Goal: Check status: Check status

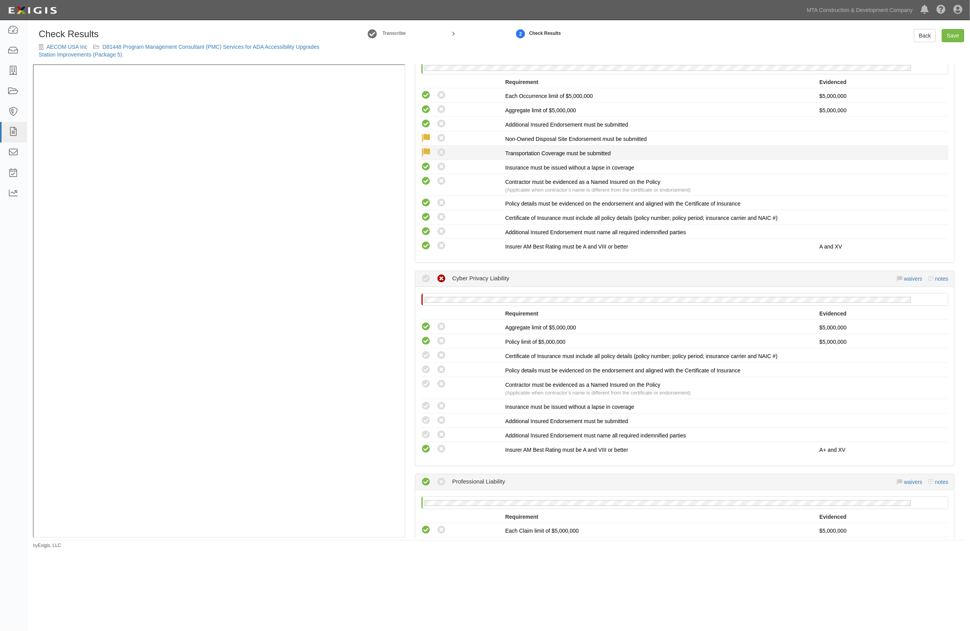
scroll to position [1161, 0]
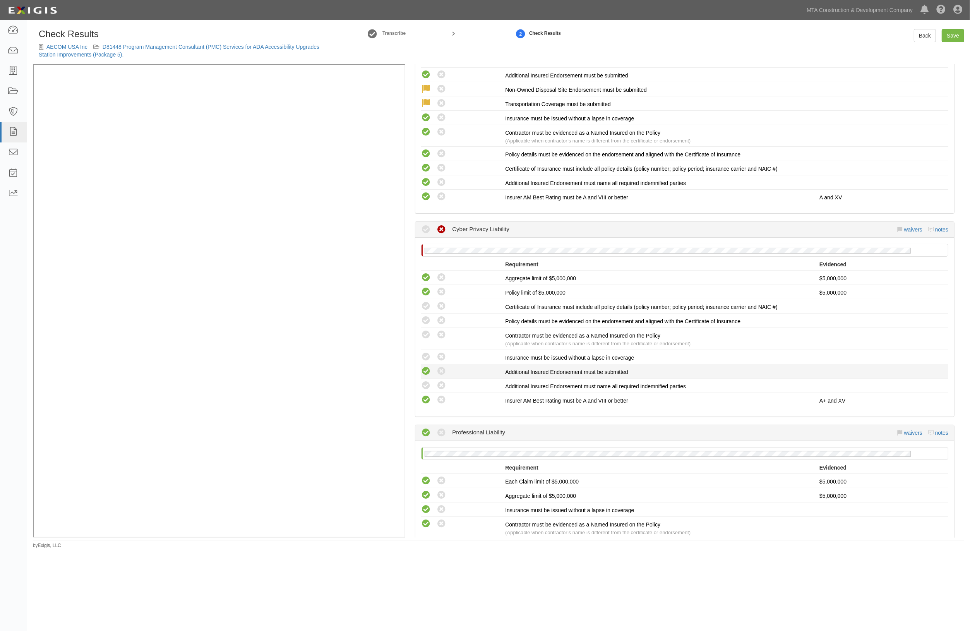
drag, startPoint x: 424, startPoint y: 379, endPoint x: 423, endPoint y: 369, distance: 9.7
click at [424, 381] on icon at bounding box center [426, 386] width 10 height 10
radio input "true"
drag, startPoint x: 422, startPoint y: 362, endPoint x: 422, endPoint y: 348, distance: 14.7
click at [422, 367] on icon at bounding box center [426, 372] width 10 height 10
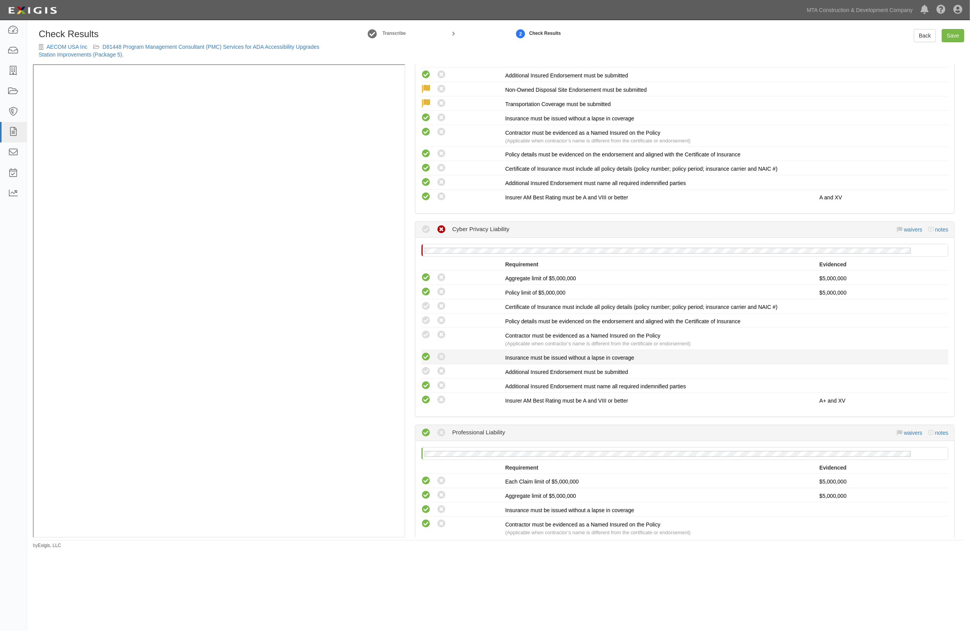
radio input "true"
drag, startPoint x: 422, startPoint y: 348, endPoint x: 424, endPoint y: 333, distance: 14.8
click at [424, 340] on div "This compliance result is calculated automatically and cannot be changed Waived…" at bounding box center [684, 339] width 527 height 136
click at [424, 330] on icon at bounding box center [426, 335] width 10 height 10
radio input "true"
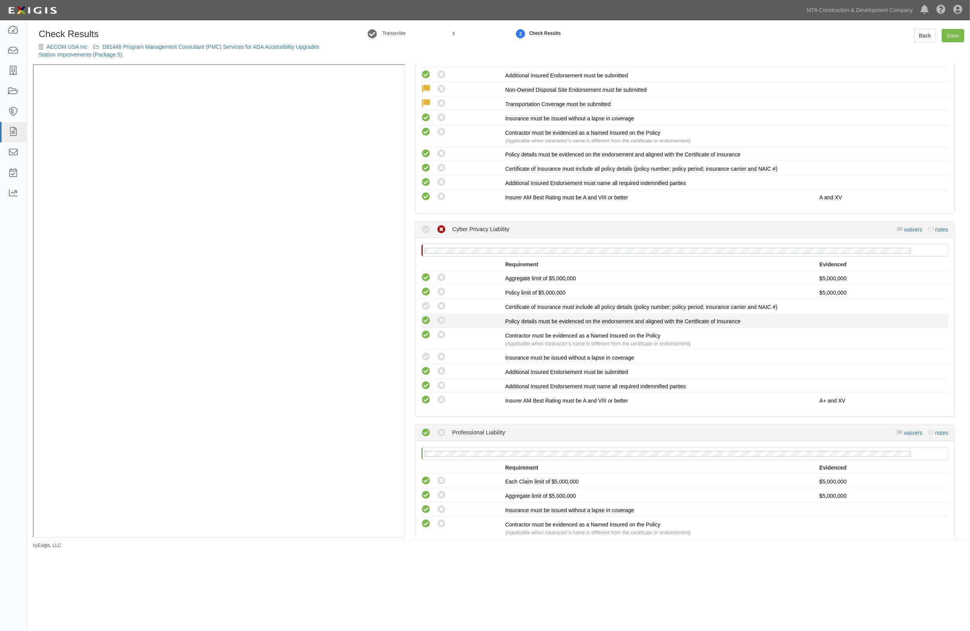
drag, startPoint x: 425, startPoint y: 315, endPoint x: 425, endPoint y: 301, distance: 13.6
click at [425, 316] on icon at bounding box center [426, 321] width 10 height 10
radio input "true"
click at [424, 301] on icon at bounding box center [426, 306] width 10 height 10
radio input "true"
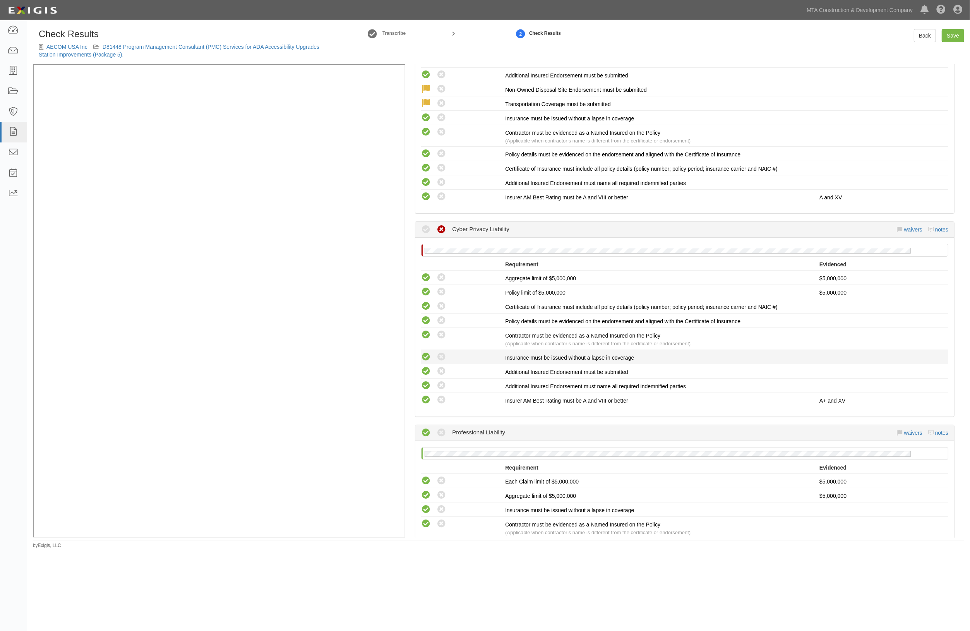
click at [427, 352] on icon at bounding box center [426, 357] width 10 height 10
radio input "true"
click at [438, 367] on icon at bounding box center [442, 372] width 10 height 10
radio input "true"
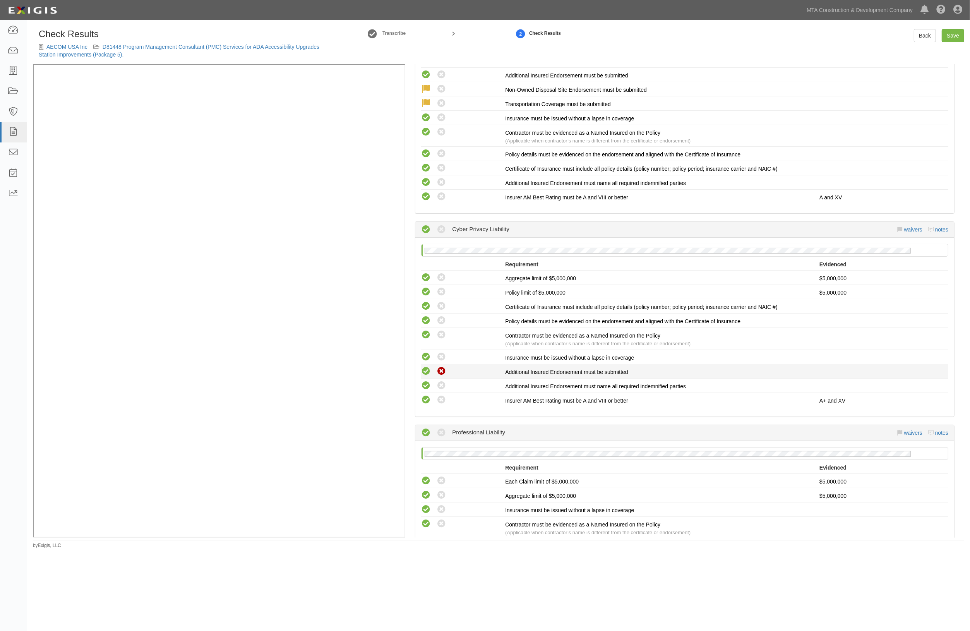
radio input "false"
radio input "true"
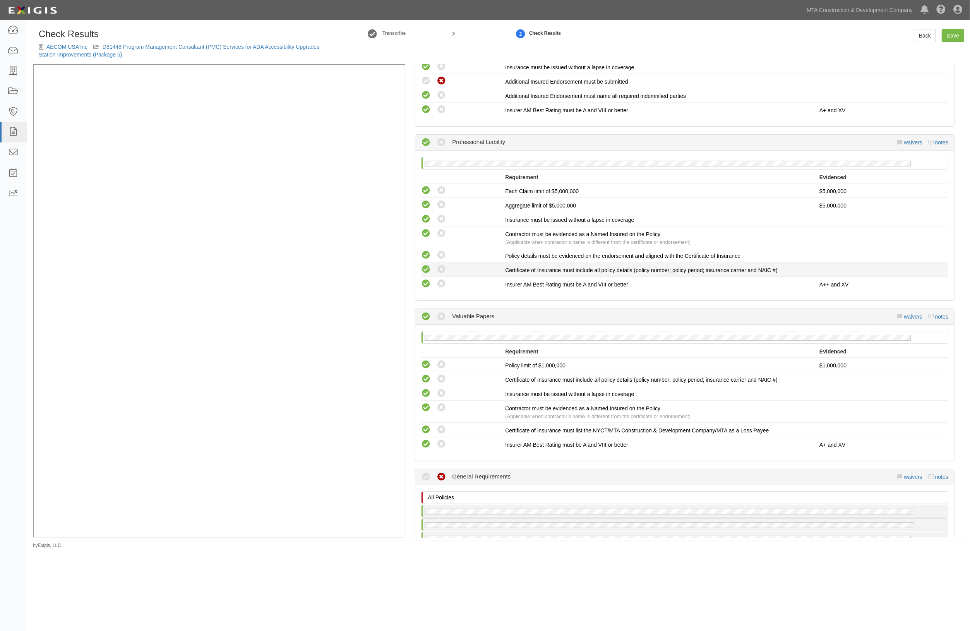
scroll to position [1645, 0]
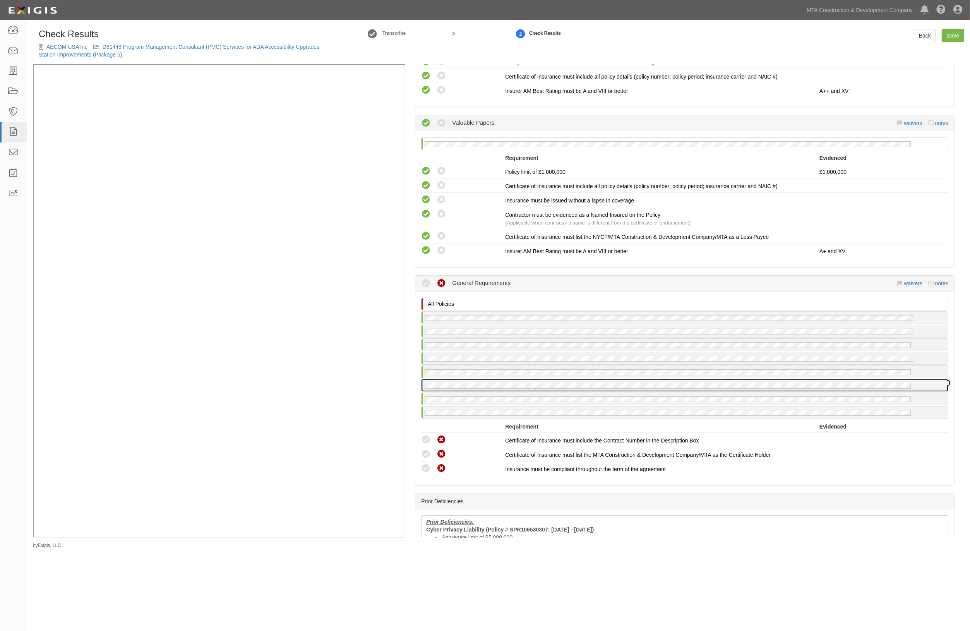
click at [518, 379] on div at bounding box center [684, 385] width 526 height 12
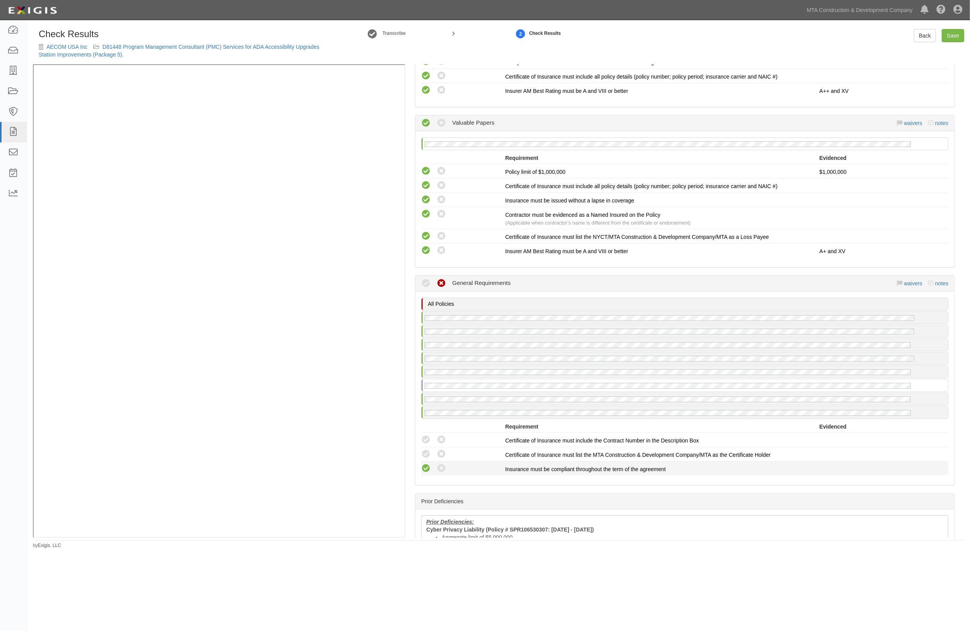
click at [424, 464] on icon at bounding box center [426, 469] width 10 height 10
radio input "true"
click at [424, 449] on icon at bounding box center [426, 454] width 10 height 10
radio input "true"
click at [424, 435] on icon at bounding box center [426, 440] width 10 height 10
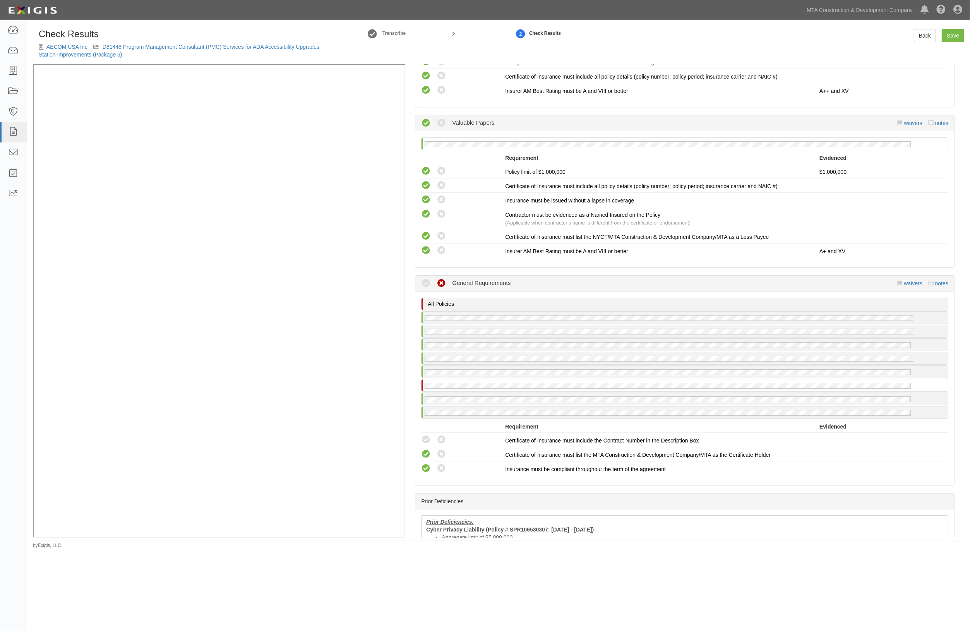
radio input "true"
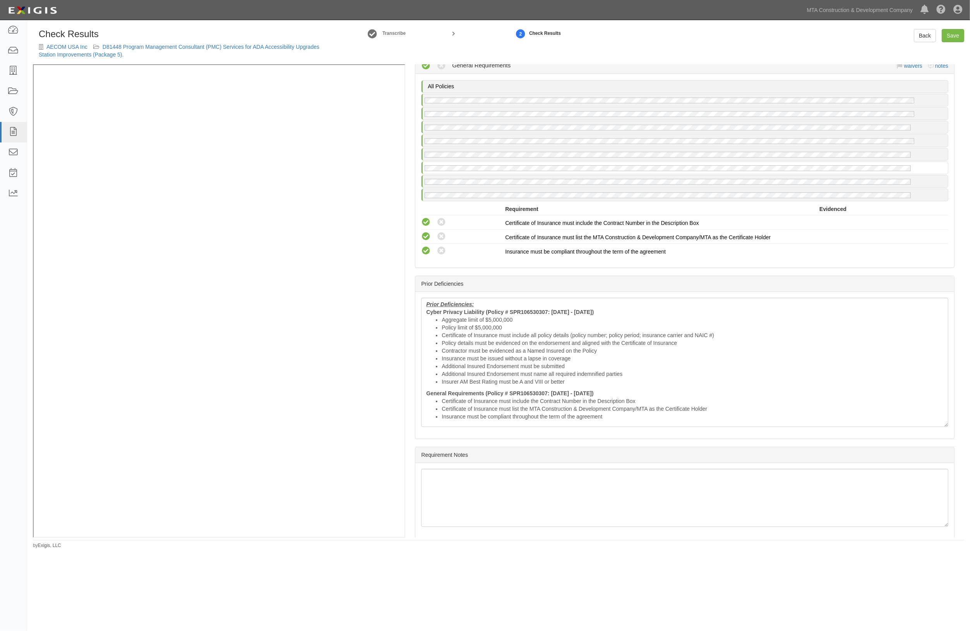
scroll to position [1866, 0]
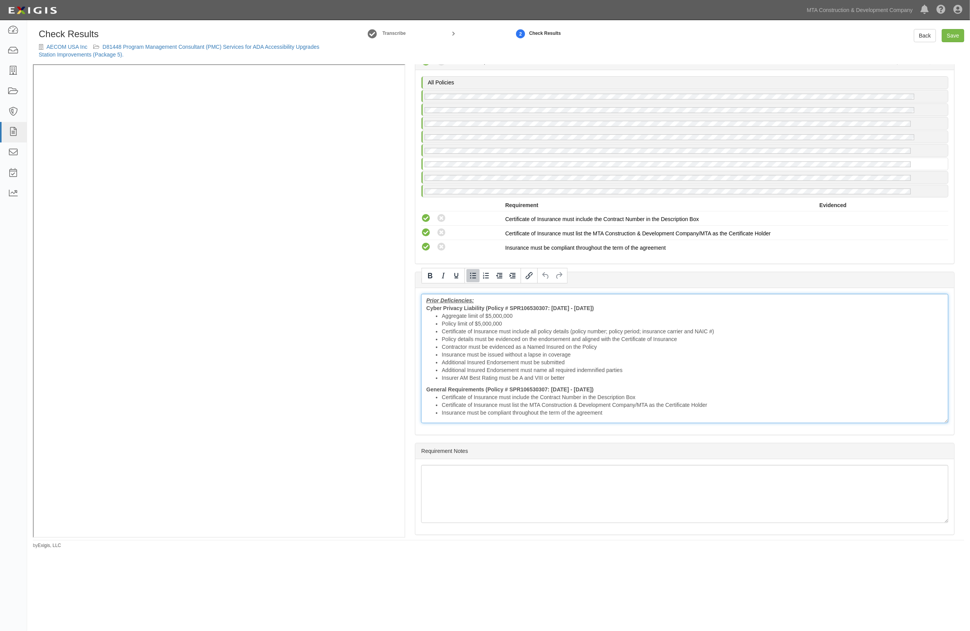
click at [467, 374] on li "Insurer AM Best Rating must be A and VIII or better" at bounding box center [693, 378] width 502 height 8
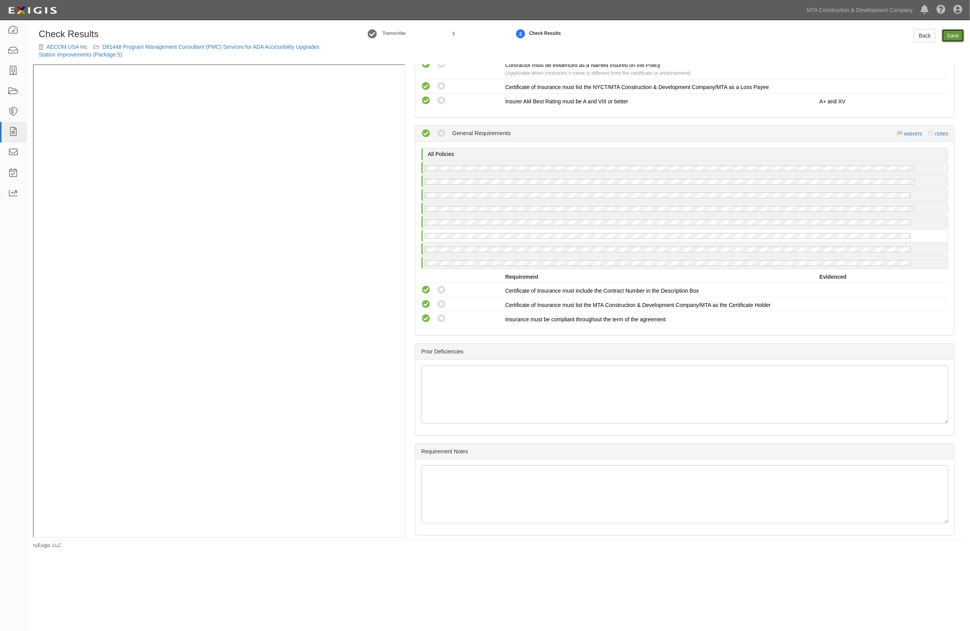
click at [952, 32] on link "Save" at bounding box center [953, 35] width 22 height 13
radio input "true"
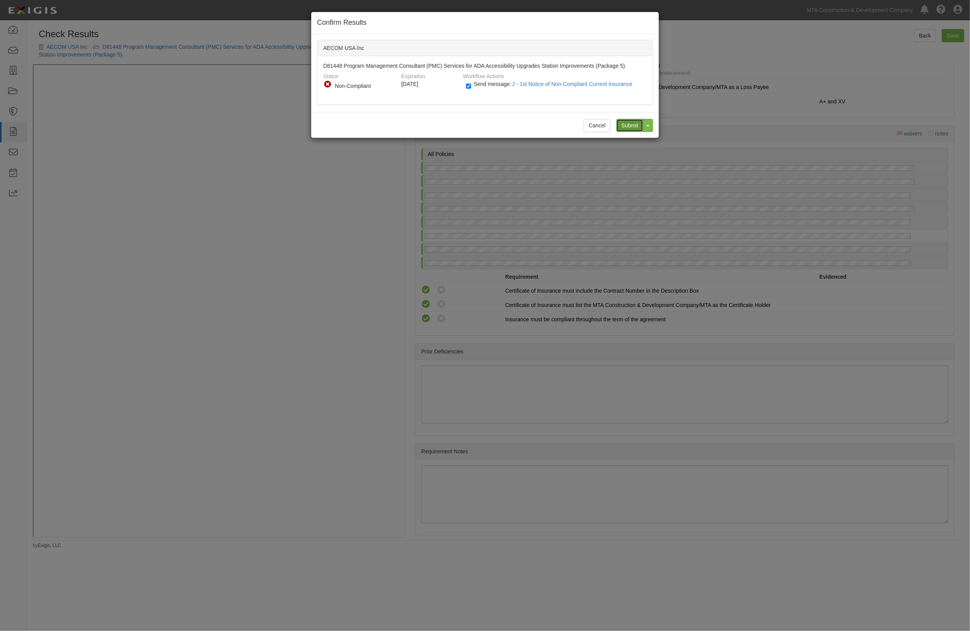
click at [623, 126] on input "Submit" at bounding box center [629, 125] width 27 height 13
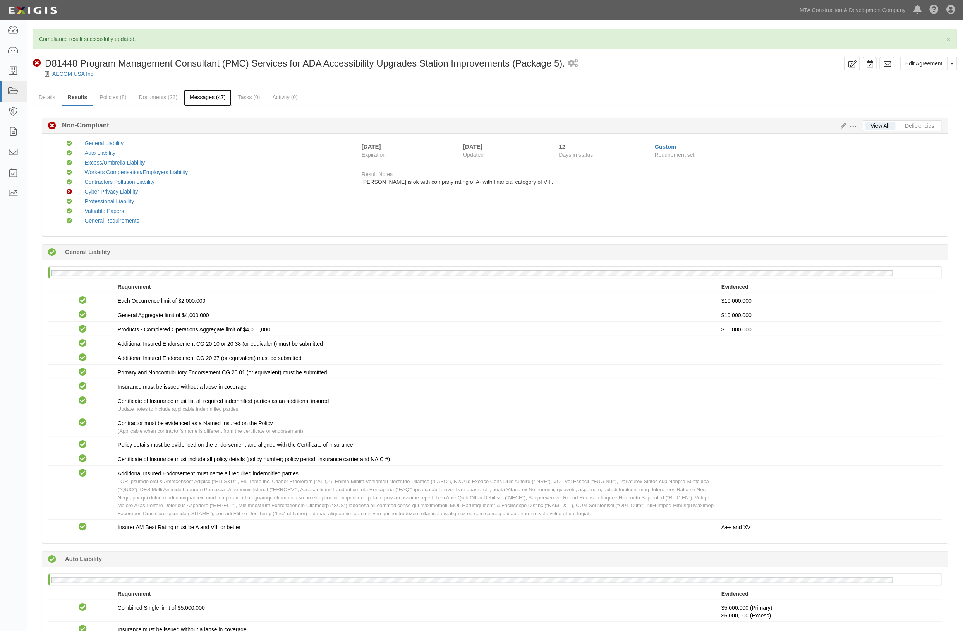
click at [201, 98] on link "Messages (47)" at bounding box center [208, 97] width 48 height 17
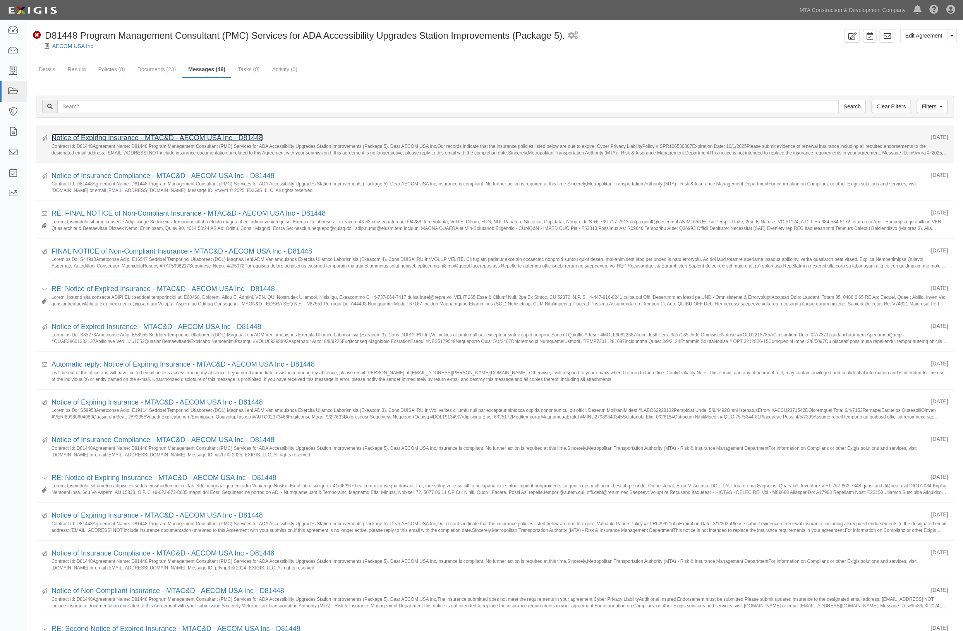
click at [161, 138] on link "Notice of Expiring Insurance - MTAC&D - AECOM USA Inc - D81448" at bounding box center [156, 138] width 211 height 8
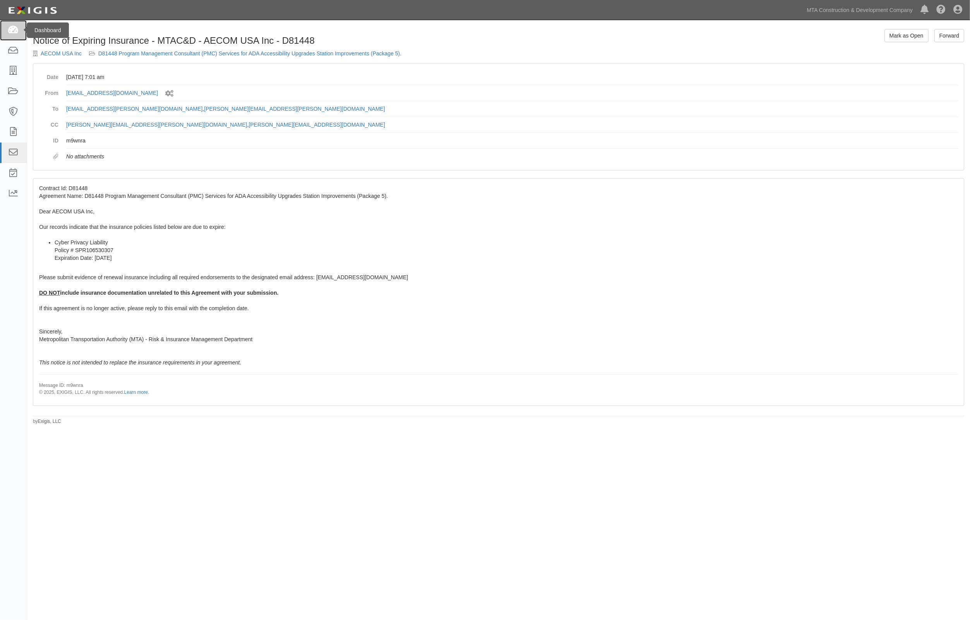
click at [10, 25] on link at bounding box center [13, 30] width 27 height 21
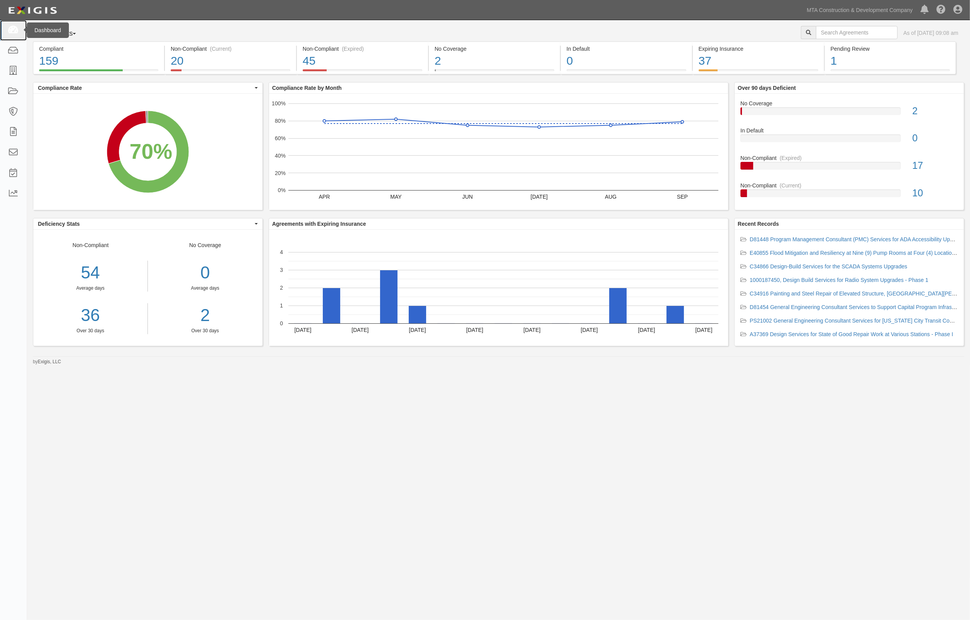
click at [9, 29] on icon at bounding box center [13, 30] width 11 height 9
click at [13, 91] on icon at bounding box center [13, 91] width 11 height 9
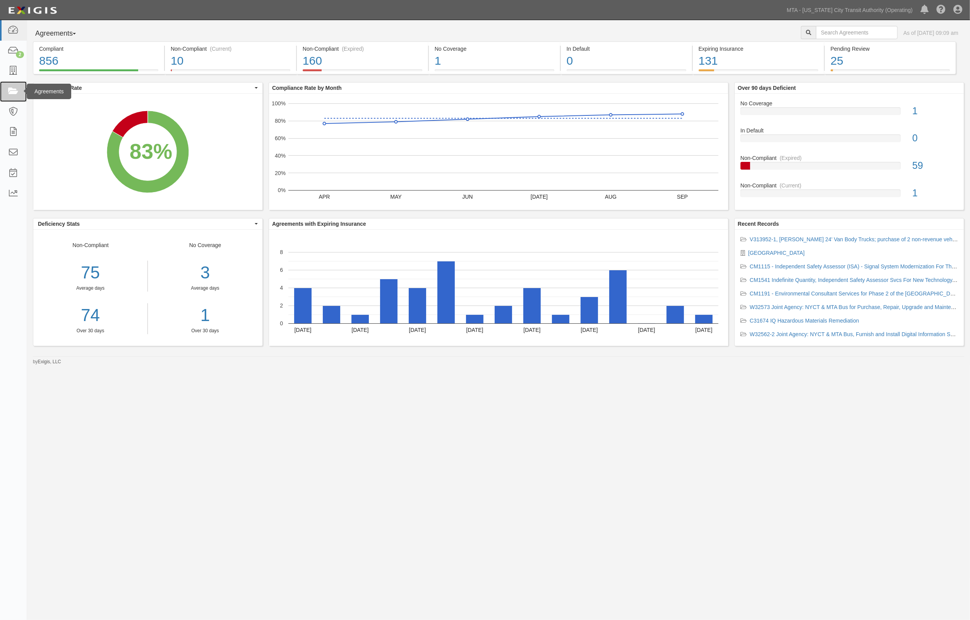
click at [8, 90] on icon at bounding box center [13, 91] width 11 height 9
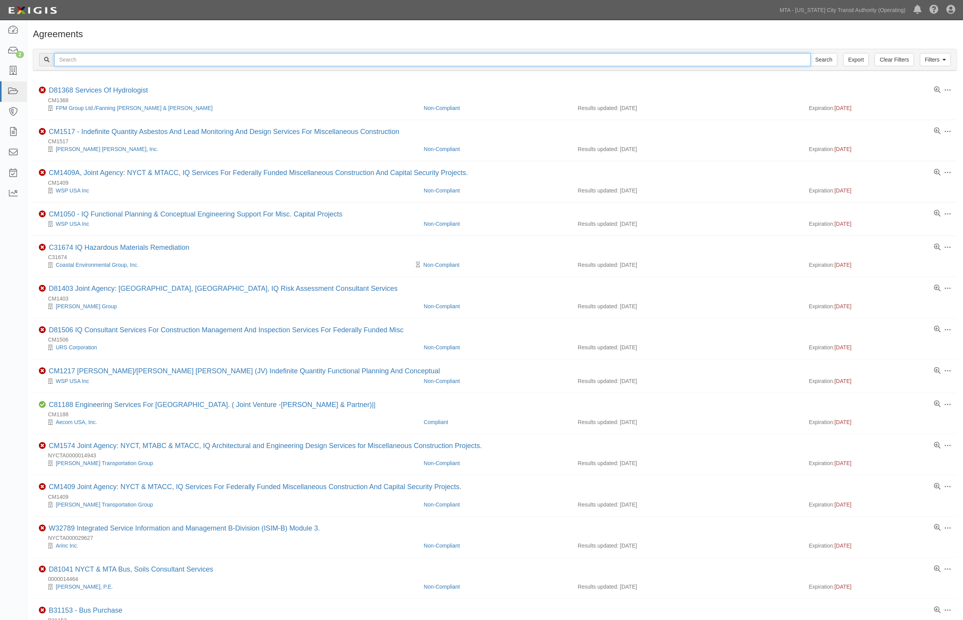
click at [82, 57] on input "text" at bounding box center [432, 59] width 756 height 13
type input "c33942"
click at [810, 53] on input "Search" at bounding box center [823, 59] width 27 height 13
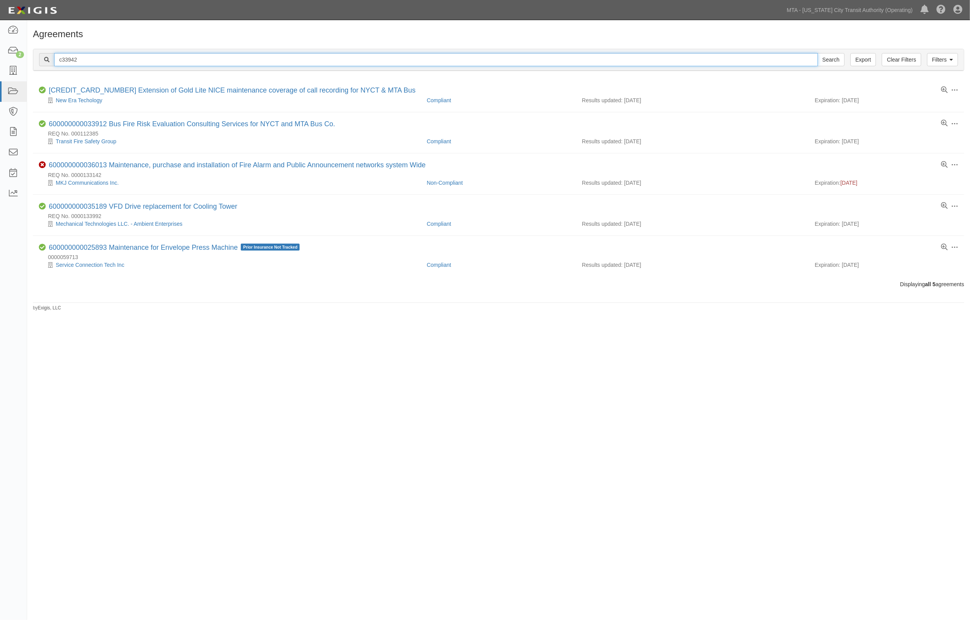
click at [91, 62] on input "c33942" at bounding box center [436, 59] width 764 height 13
click at [949, 58] on icon at bounding box center [950, 59] width 3 height 5
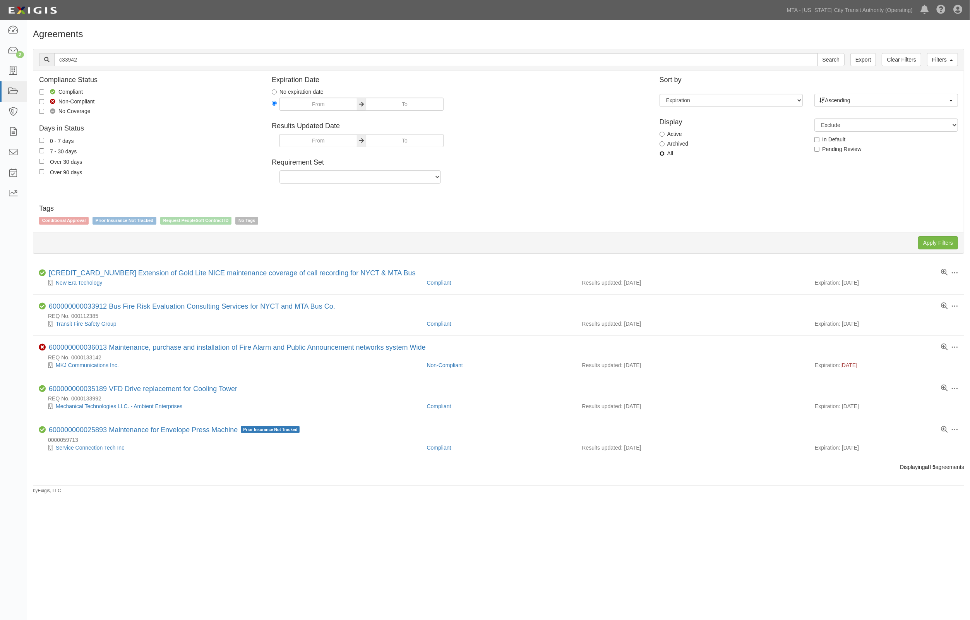
click at [663, 153] on input "All" at bounding box center [662, 153] width 5 height 5
radio input "true"
click at [936, 242] on input "Apply Filters" at bounding box center [938, 242] width 40 height 13
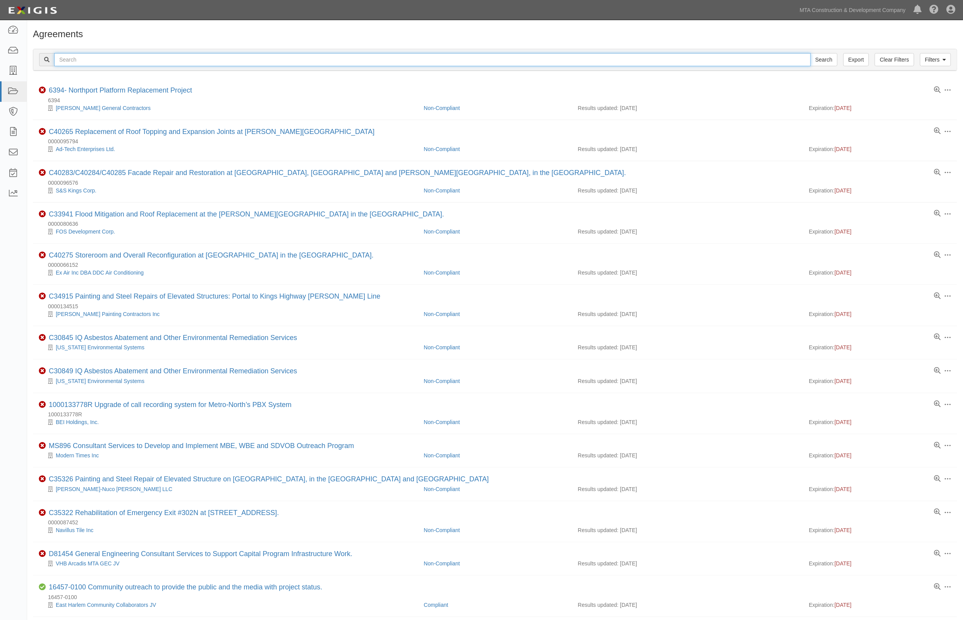
click at [79, 55] on input "text" at bounding box center [432, 59] width 756 height 13
type input "c33942"
click at [810, 53] on input "Search" at bounding box center [823, 59] width 27 height 13
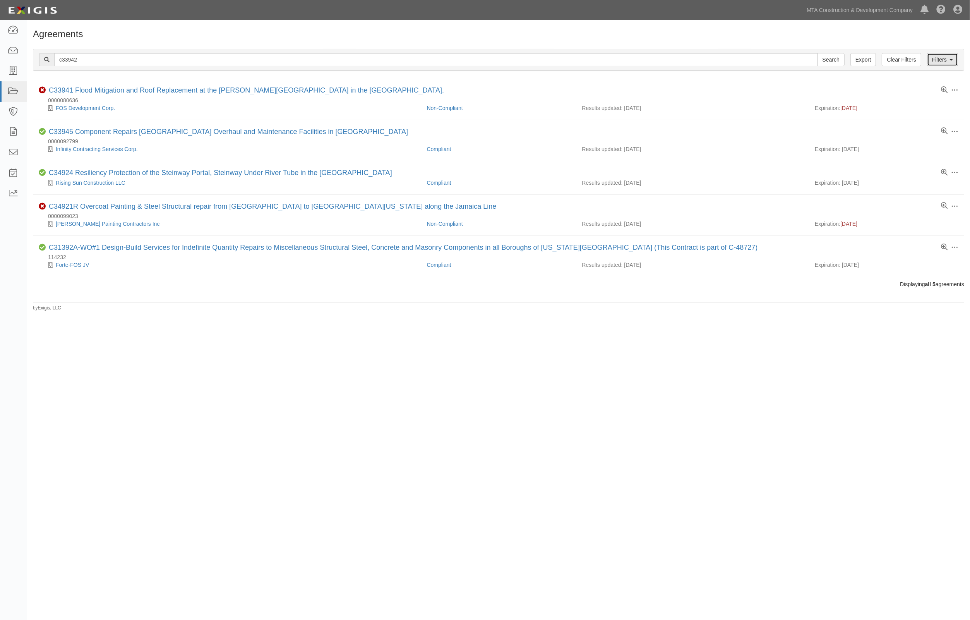
click at [946, 65] on link "Filters" at bounding box center [942, 59] width 31 height 13
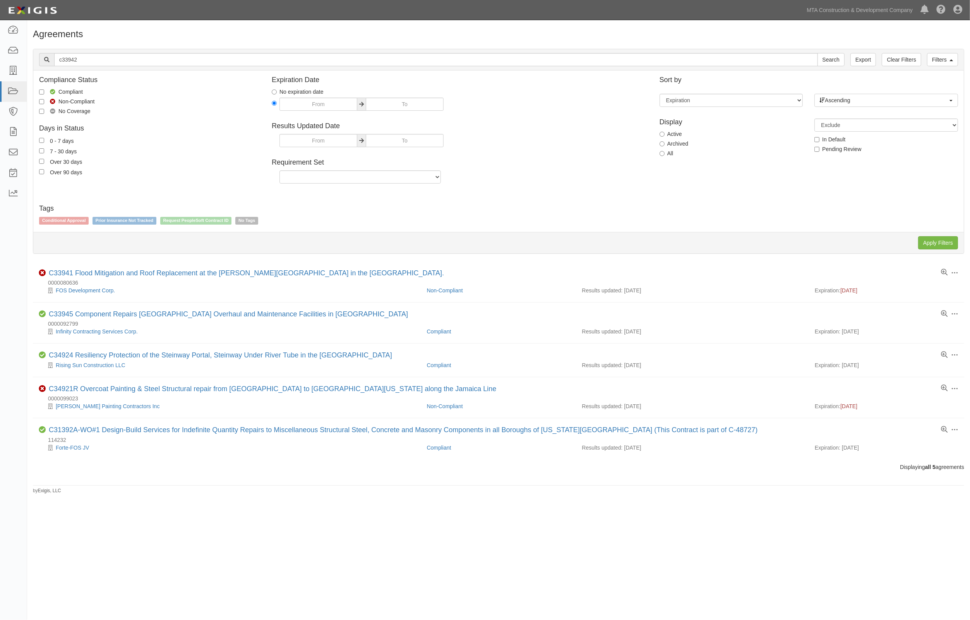
click at [668, 153] on label "All" at bounding box center [667, 153] width 14 height 8
click at [665, 153] on input "All" at bounding box center [662, 153] width 5 height 5
radio input "true"
click at [949, 238] on input "Apply Filters" at bounding box center [938, 242] width 40 height 13
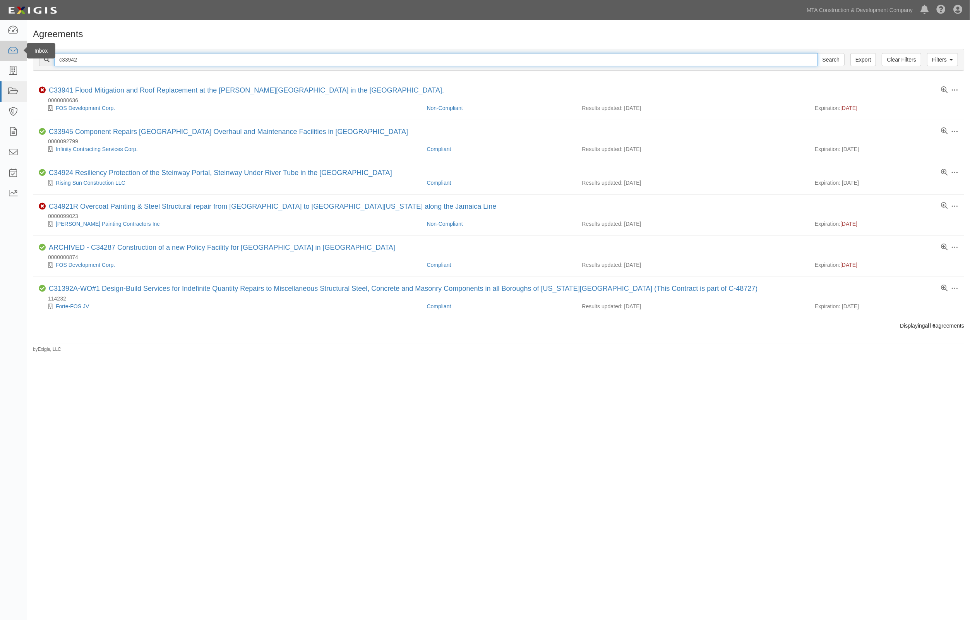
drag, startPoint x: 74, startPoint y: 61, endPoint x: 18, endPoint y: 60, distance: 55.7
click at [18, 60] on body "Toggle navigation Dashboard Inbox Parties Agreements Coverages Documents Messag…" at bounding box center [485, 290] width 970 height 581
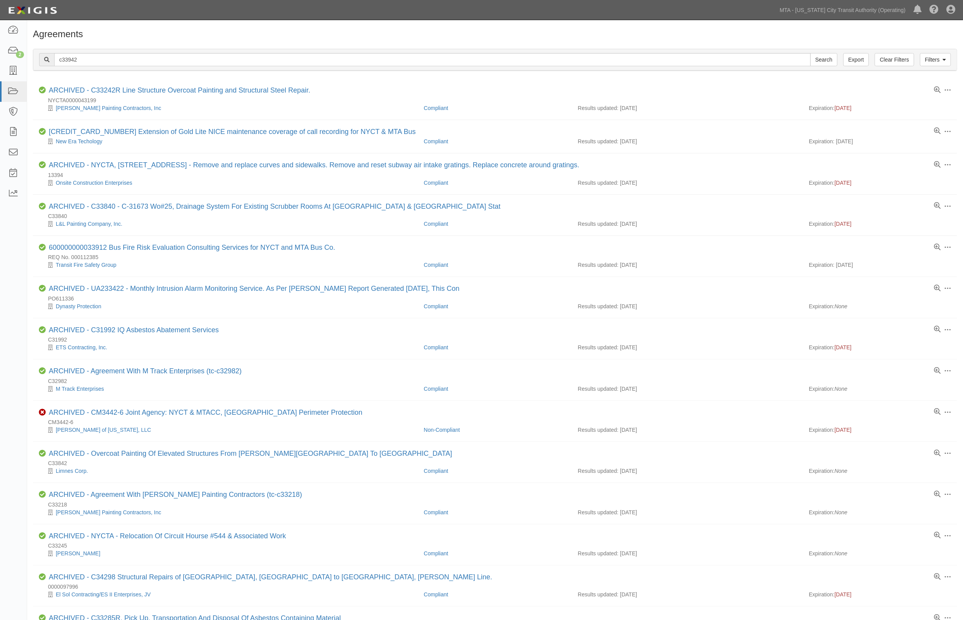
click at [424, 30] on h1 "Agreements" at bounding box center [495, 34] width 924 height 10
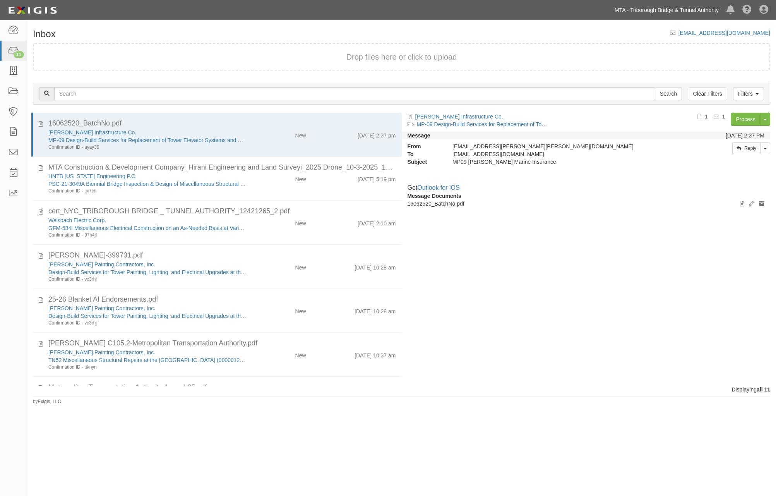
click at [701, 11] on link "MTA - Triborough Bridge & Tunnel Authority" at bounding box center [667, 9] width 112 height 15
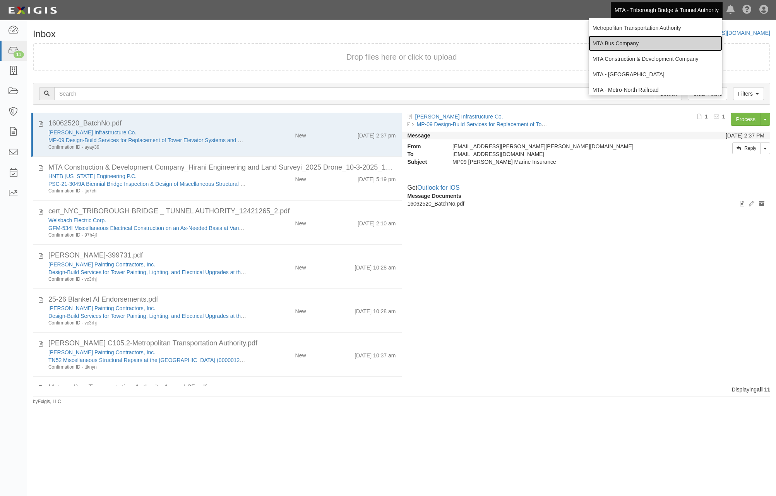
click at [626, 43] on link "MTA Bus Company" at bounding box center [656, 43] width 134 height 15
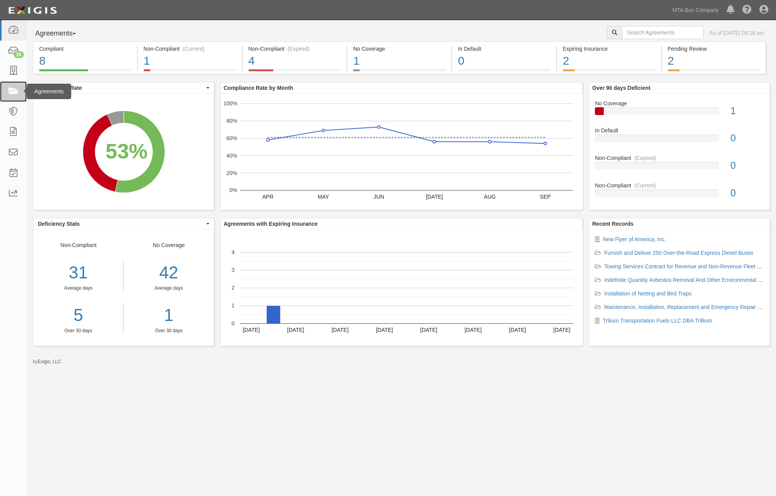
click at [20, 94] on link at bounding box center [13, 91] width 27 height 21
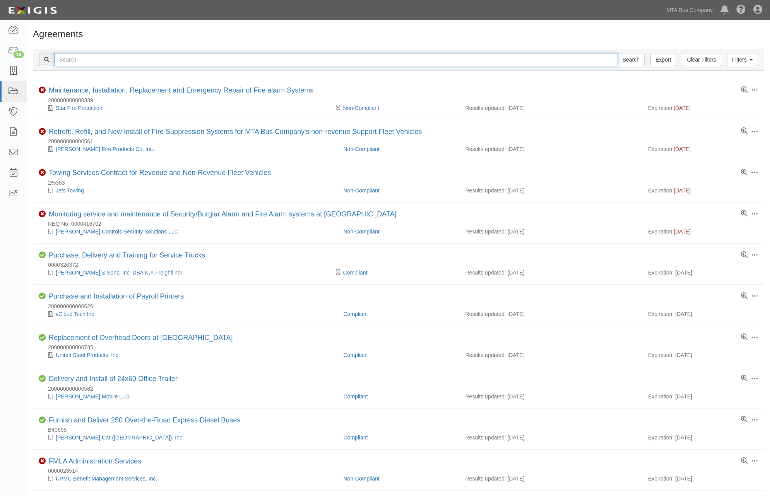
paste input "c33942"
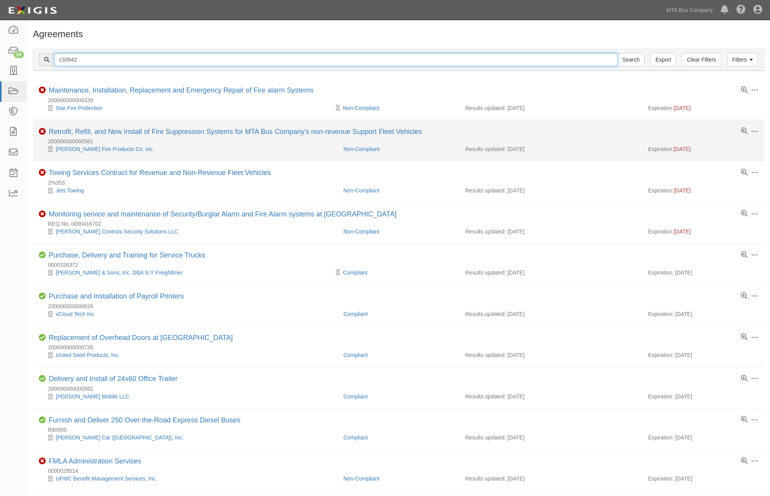
type input "c33942"
click at [618, 53] on input "Search" at bounding box center [631, 59] width 27 height 13
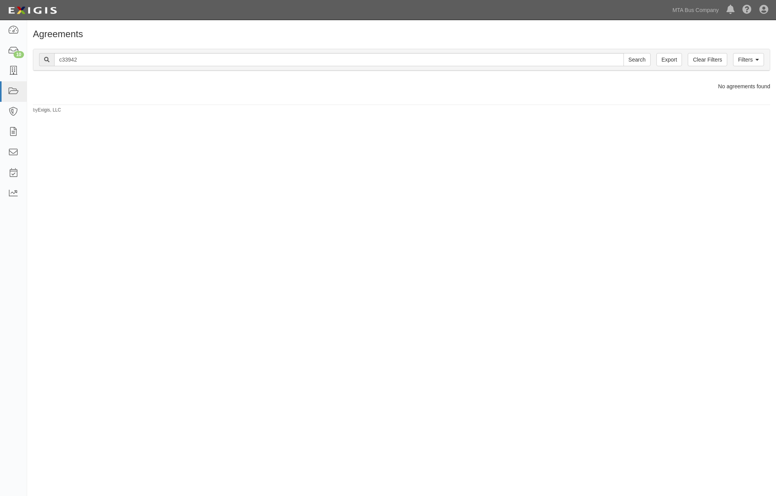
click at [761, 51] on div "Filters Clear Filters Export c33942 Search Filters" at bounding box center [401, 59] width 737 height 21
click at [755, 60] on link "Filters" at bounding box center [748, 59] width 31 height 13
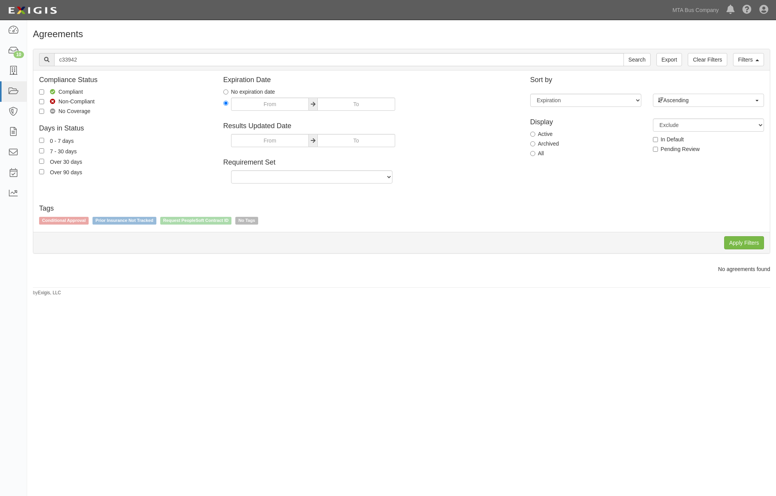
click at [543, 155] on label "All" at bounding box center [537, 153] width 14 height 8
click at [535, 155] on input "All" at bounding box center [532, 153] width 5 height 5
radio input "true"
click at [733, 240] on input "Apply Filters" at bounding box center [744, 242] width 40 height 13
